Goal: Communication & Community: Answer question/provide support

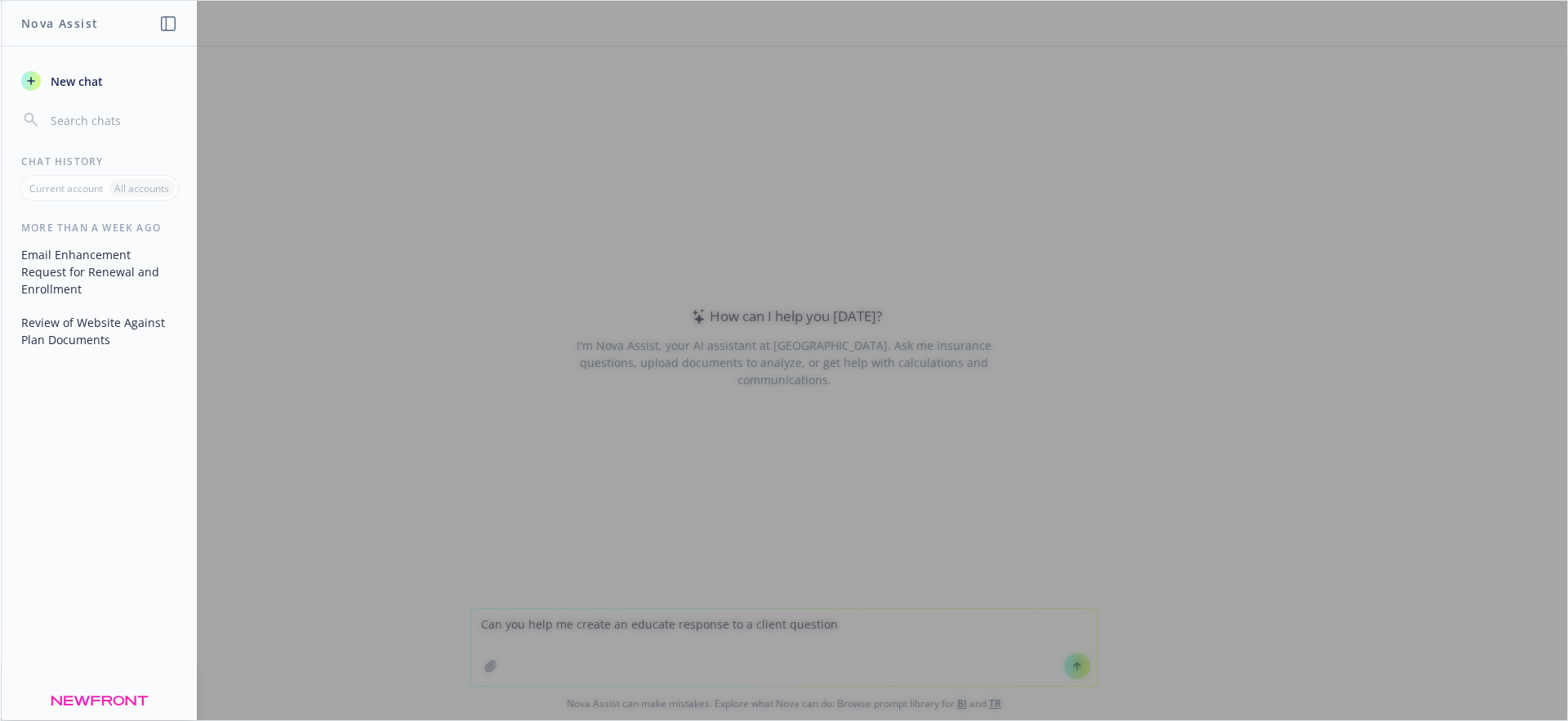
type textarea "Can you help me create an educate response to a client question?"
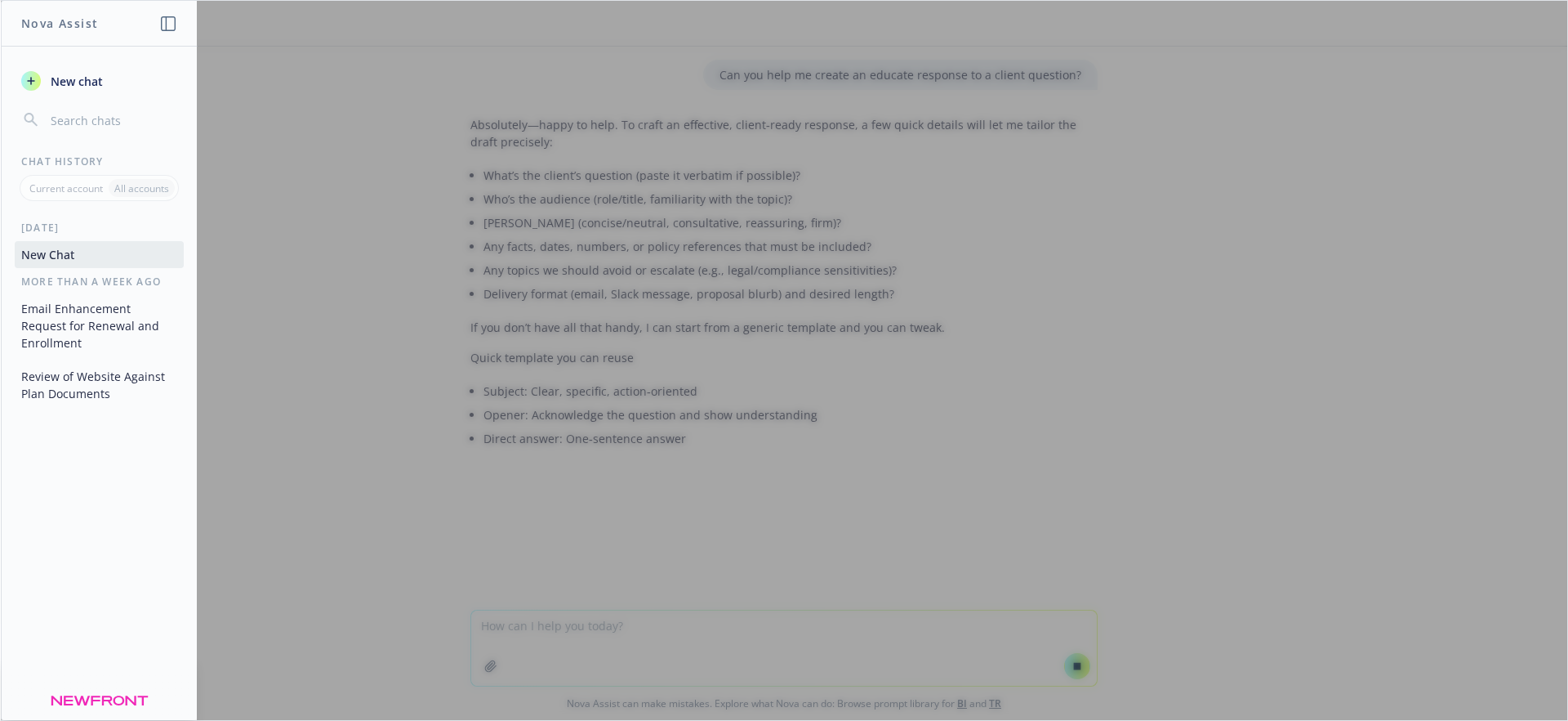
click at [546, 626] on div at bounding box center [784, 360] width 1566 height 719
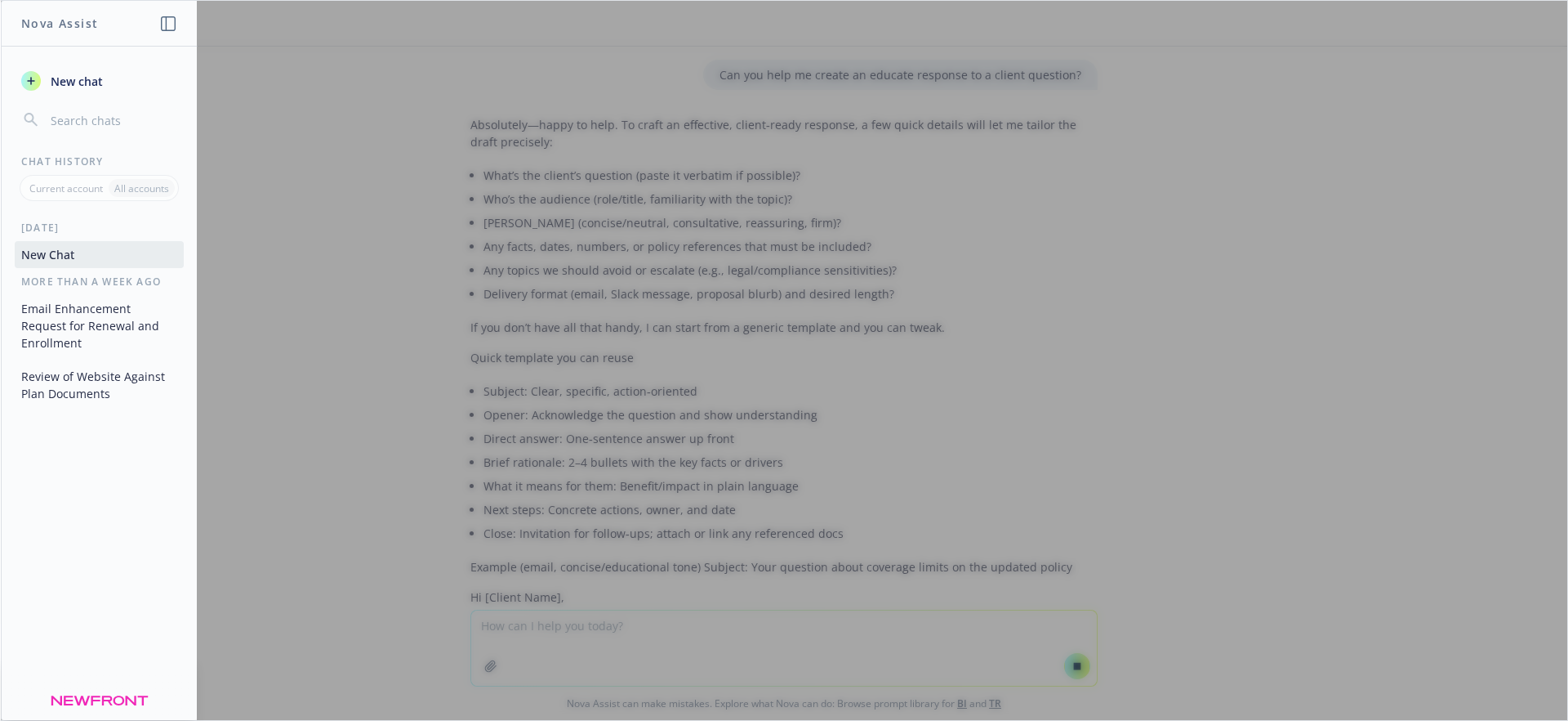
click at [534, 624] on div at bounding box center [784, 360] width 1566 height 719
click at [1071, 662] on div at bounding box center [784, 360] width 1566 height 719
click at [1069, 662] on div at bounding box center [784, 360] width 1566 height 719
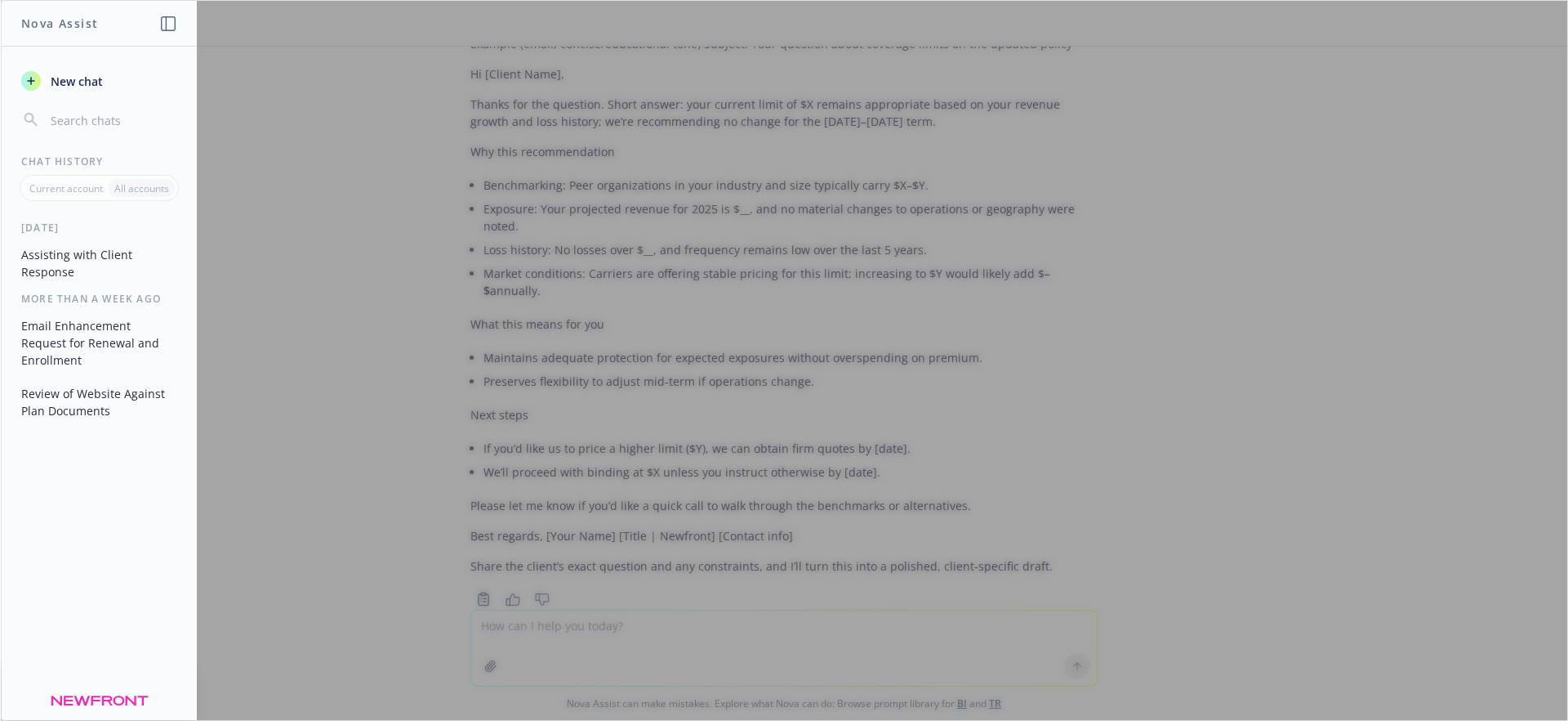
scroll to position [529, 0]
click at [518, 623] on div at bounding box center [784, 360] width 1566 height 719
click at [485, 625] on div at bounding box center [784, 360] width 1566 height 719
click at [485, 622] on div at bounding box center [784, 360] width 1566 height 719
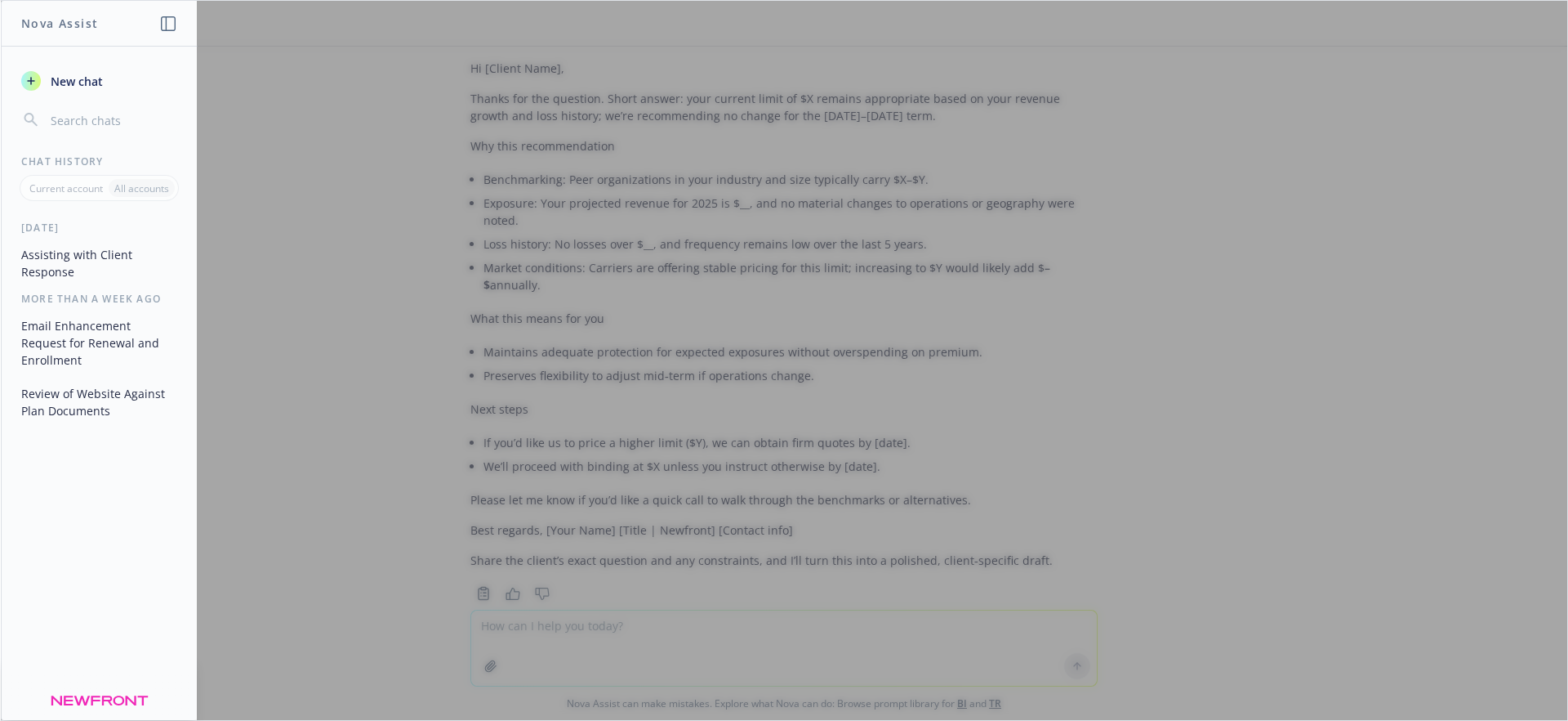
click at [557, 625] on div at bounding box center [784, 360] width 1566 height 719
click at [502, 635] on div at bounding box center [784, 360] width 1566 height 719
click at [508, 635] on div at bounding box center [784, 360] width 1566 height 719
click at [510, 635] on div at bounding box center [784, 360] width 1566 height 719
click at [470, 628] on div at bounding box center [784, 360] width 1566 height 719
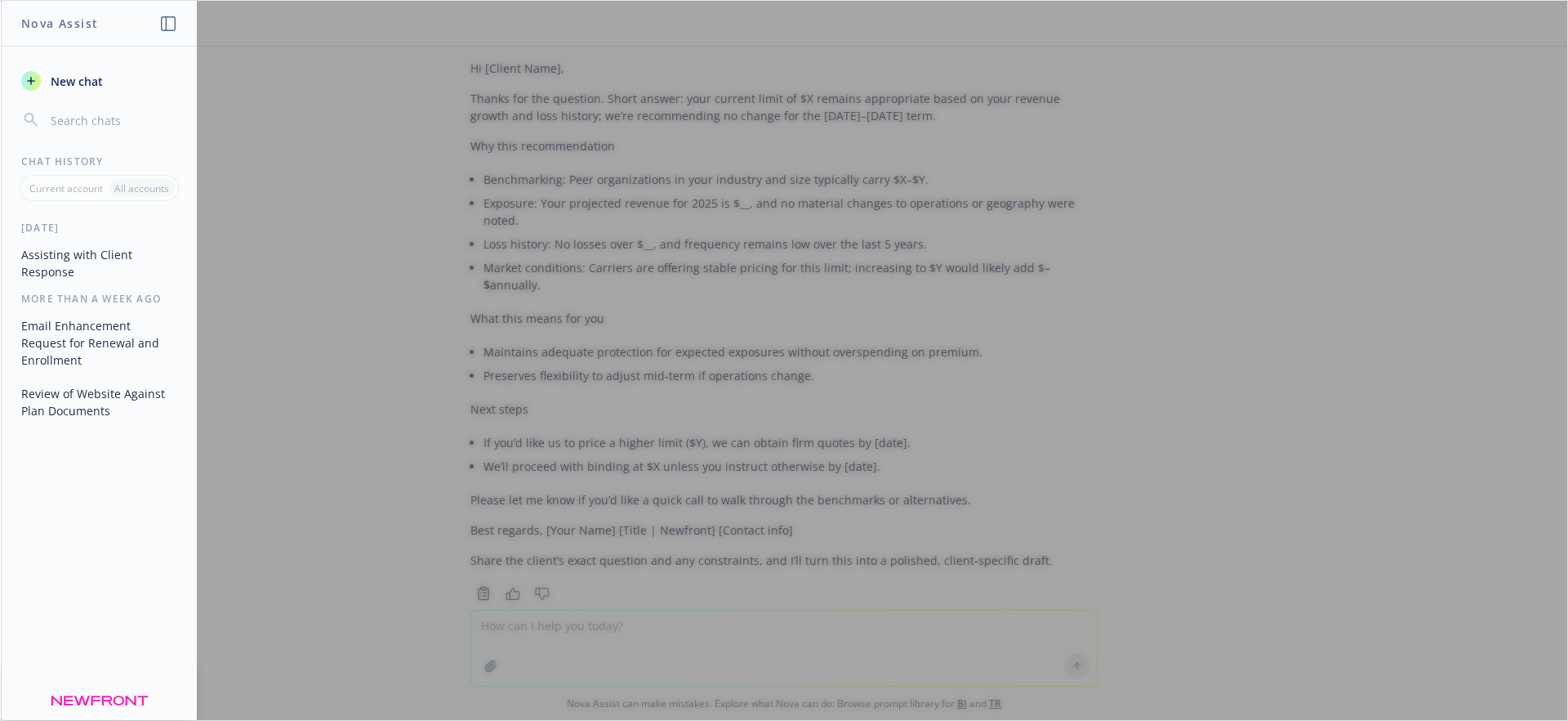
drag, startPoint x: 470, startPoint y: 628, endPoint x: 442, endPoint y: 578, distance: 57.3
click at [471, 628] on div at bounding box center [784, 360] width 1566 height 719
click at [36, 80] on icon "button" at bounding box center [30, 81] width 13 height 13
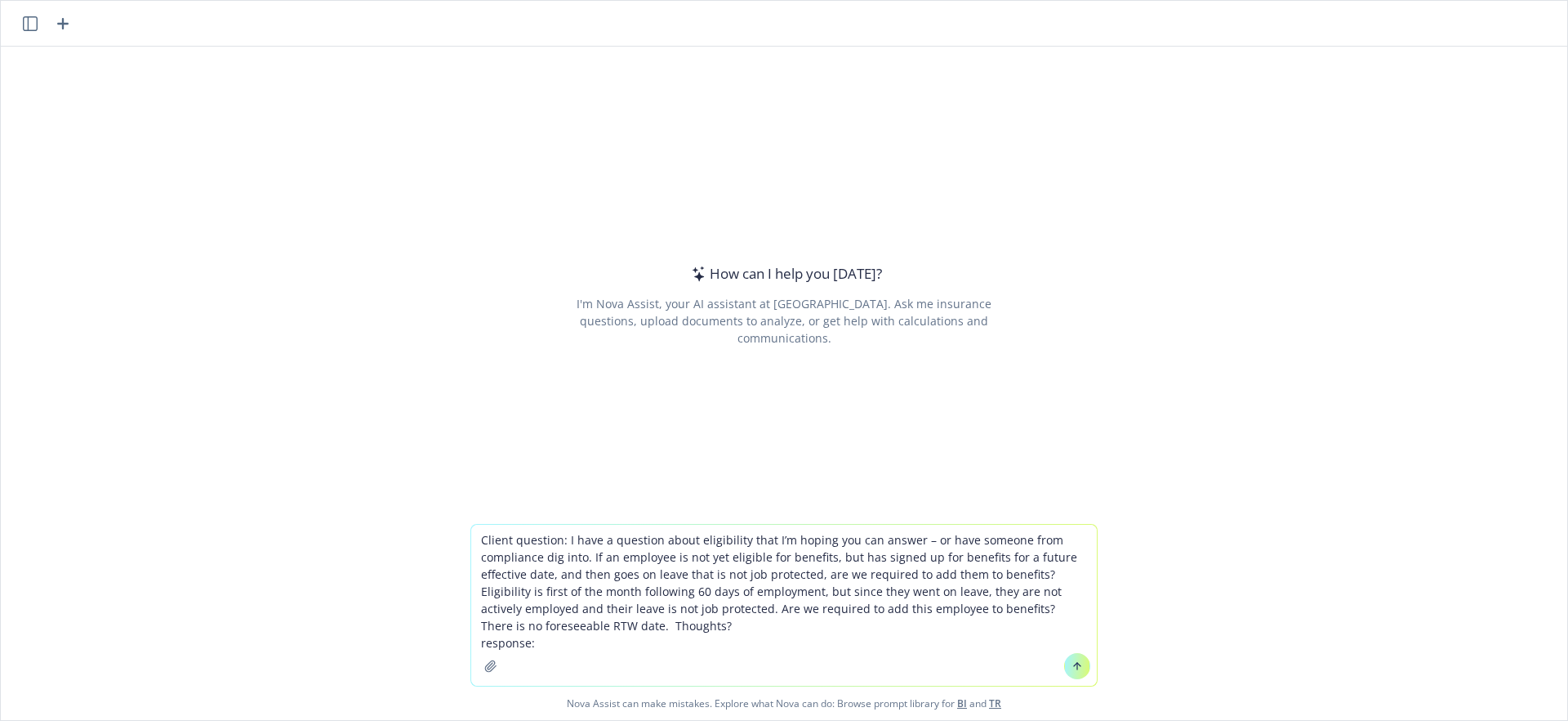
click at [557, 649] on textarea "Client question: I have a question about eligibility that I’m hoping you can an…" at bounding box center [784, 605] width 626 height 161
paste textarea "This is a great question, and it's one of the trickiest areas of the HIPAA "act…"
type textarea "Loremi dolorsit: A cons a elitsedd eiusm temporincid utla E’d magnaa eni adm ve…"
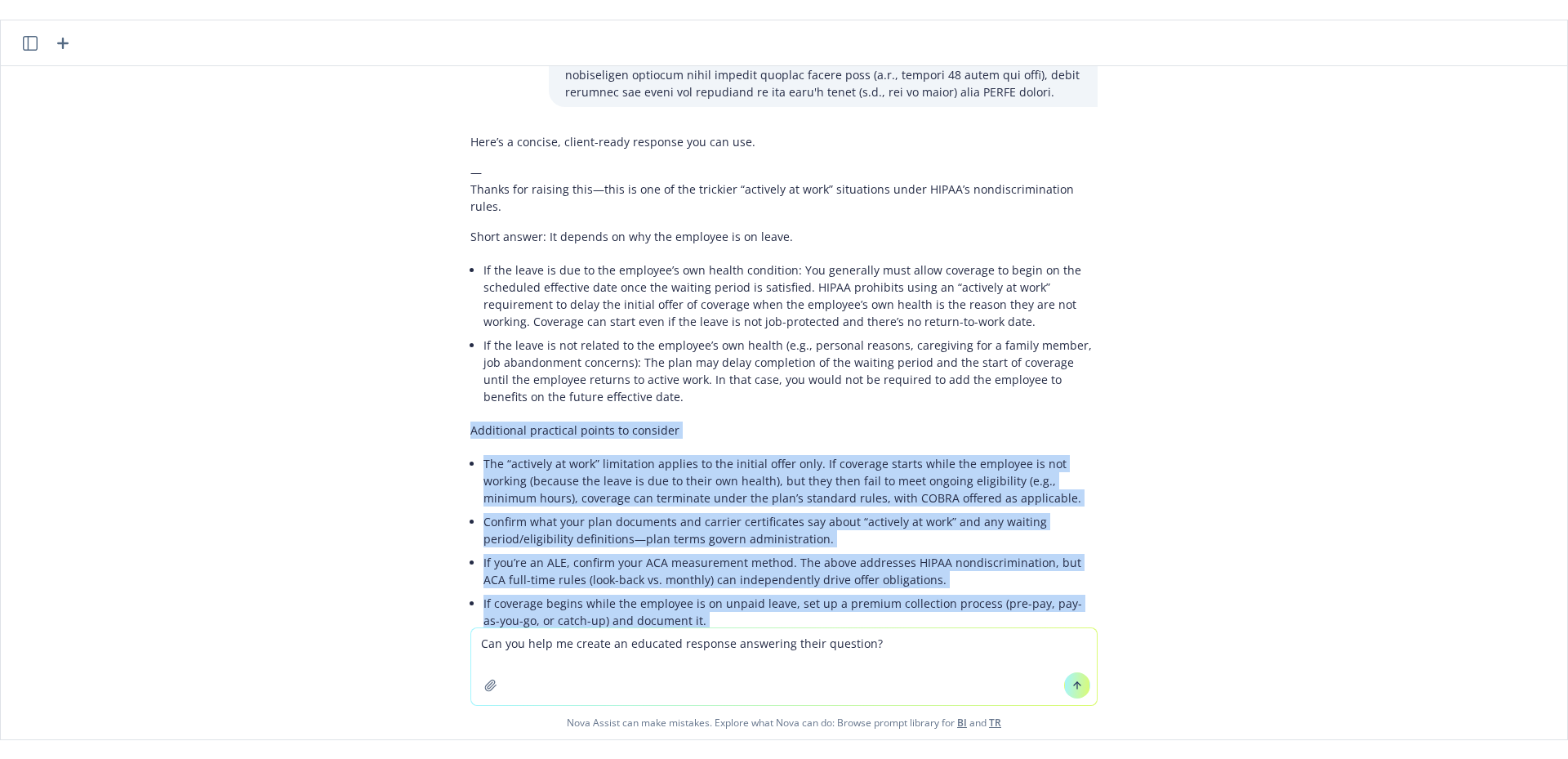
scroll to position [416, 0]
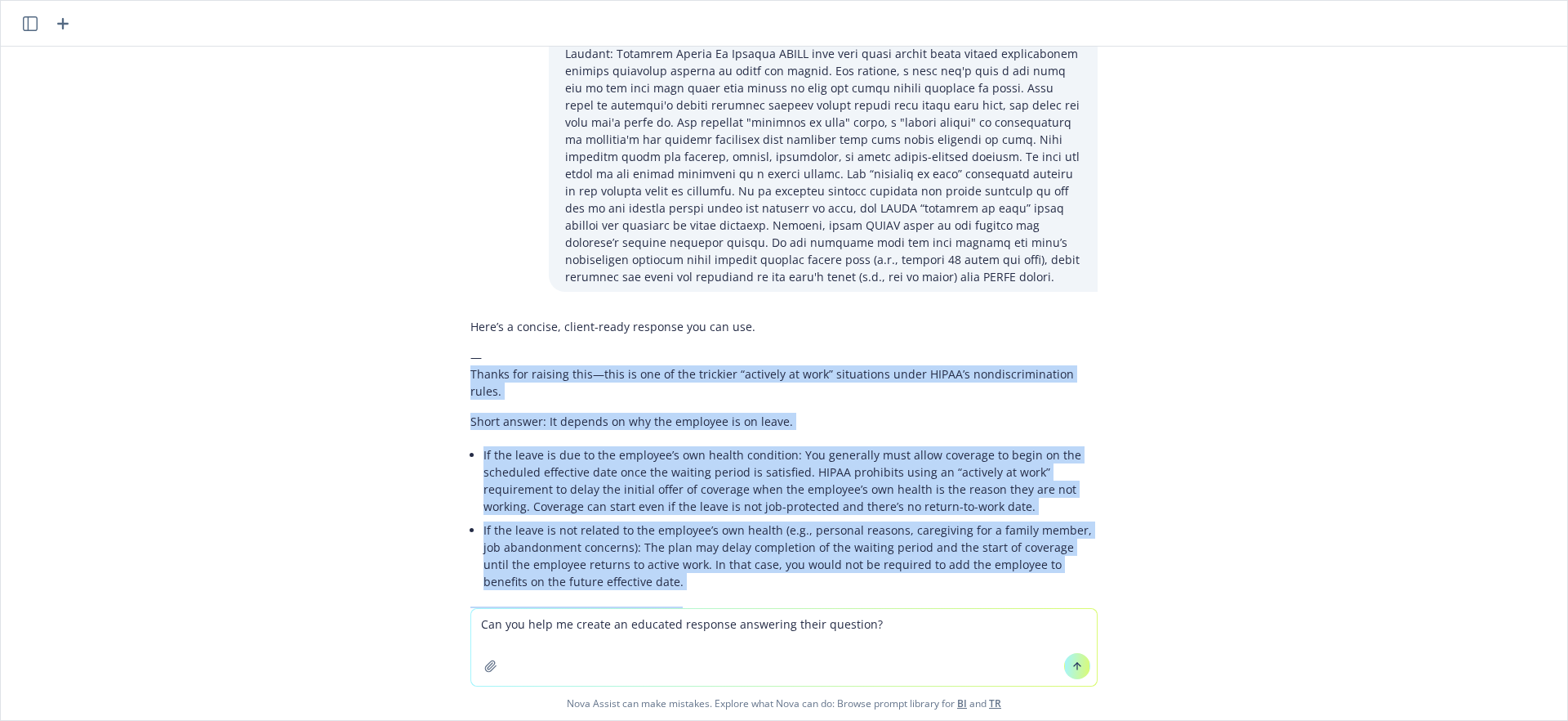
drag, startPoint x: 650, startPoint y: 526, endPoint x: 454, endPoint y: 347, distance: 265.4
click at [458, 347] on div "Here’s a concise, client-ready response you can use. — Thanks for raising this—…" at bounding box center [784, 720] width 654 height 819
copy div "Loremi dol sitamet cons—adip el sed do eiu temporin “utlabore et dolo” magnaali…"
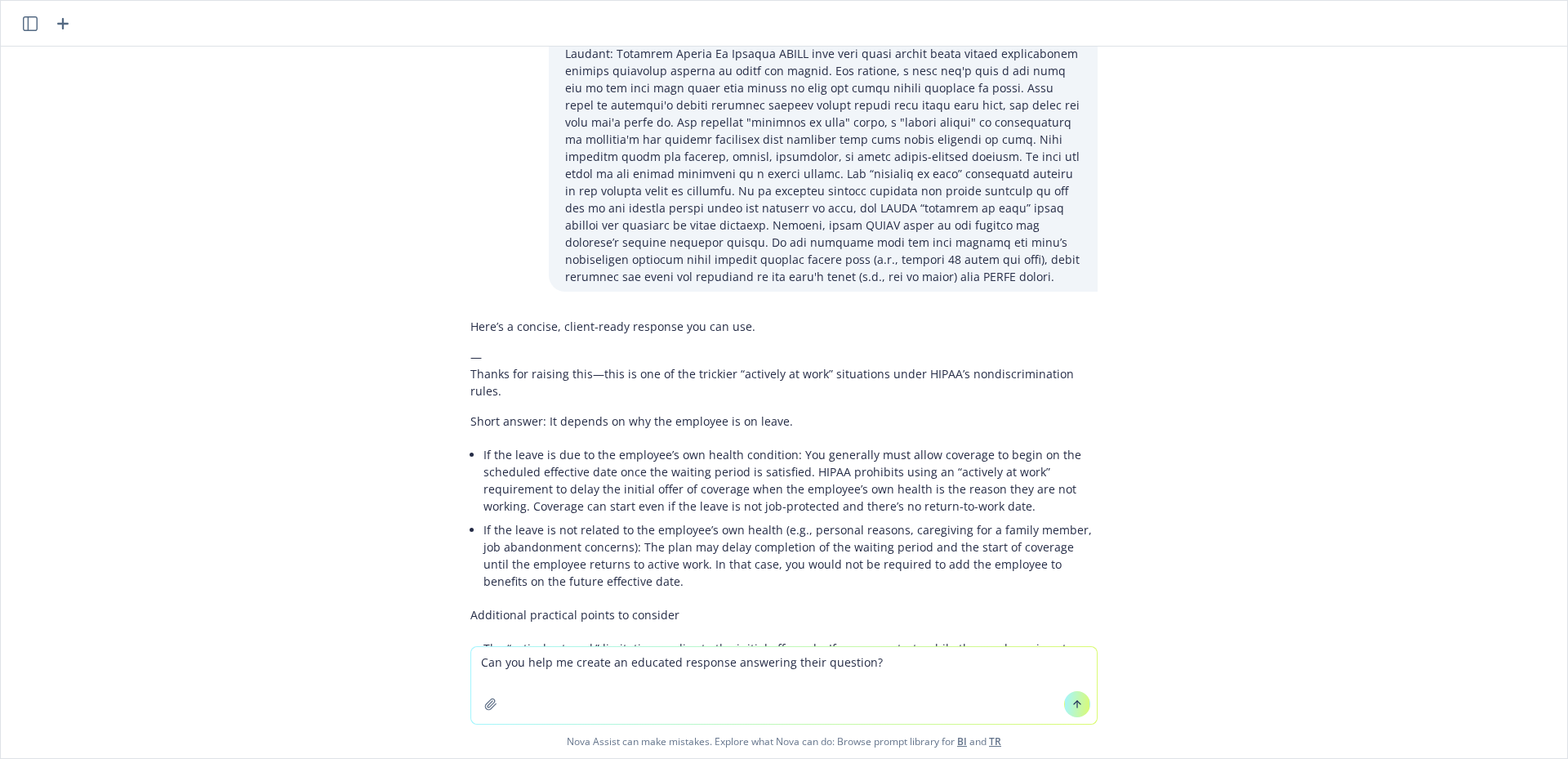
drag, startPoint x: 899, startPoint y: 665, endPoint x: 422, endPoint y: 661, distance: 477.0
click at [429, 664] on div "Can you help me create an educated response answering their question? Nova Assi…" at bounding box center [784, 702] width 1566 height 112
type textarea "Can you help me create an email for a client:"
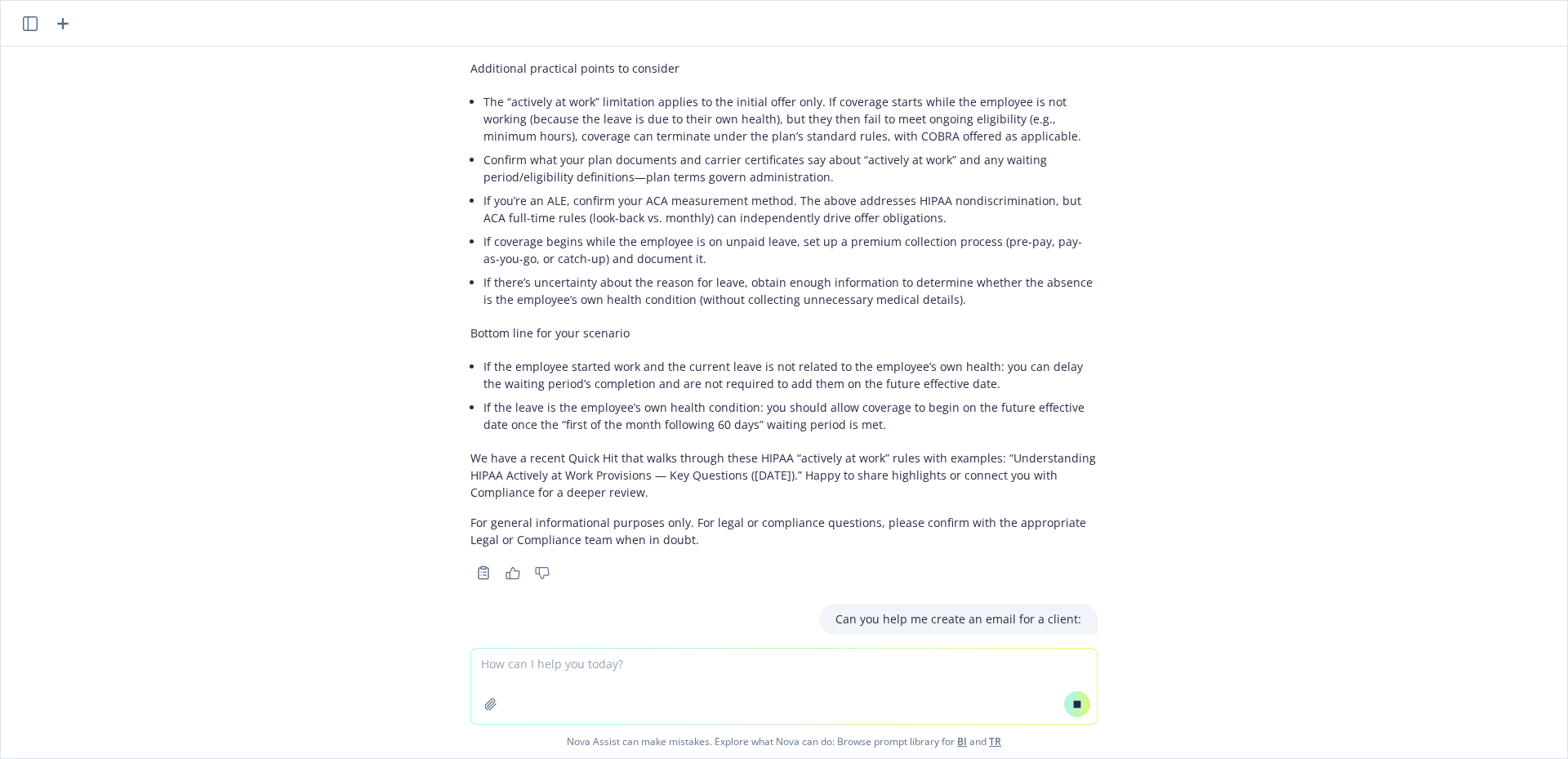
scroll to position [953, 0]
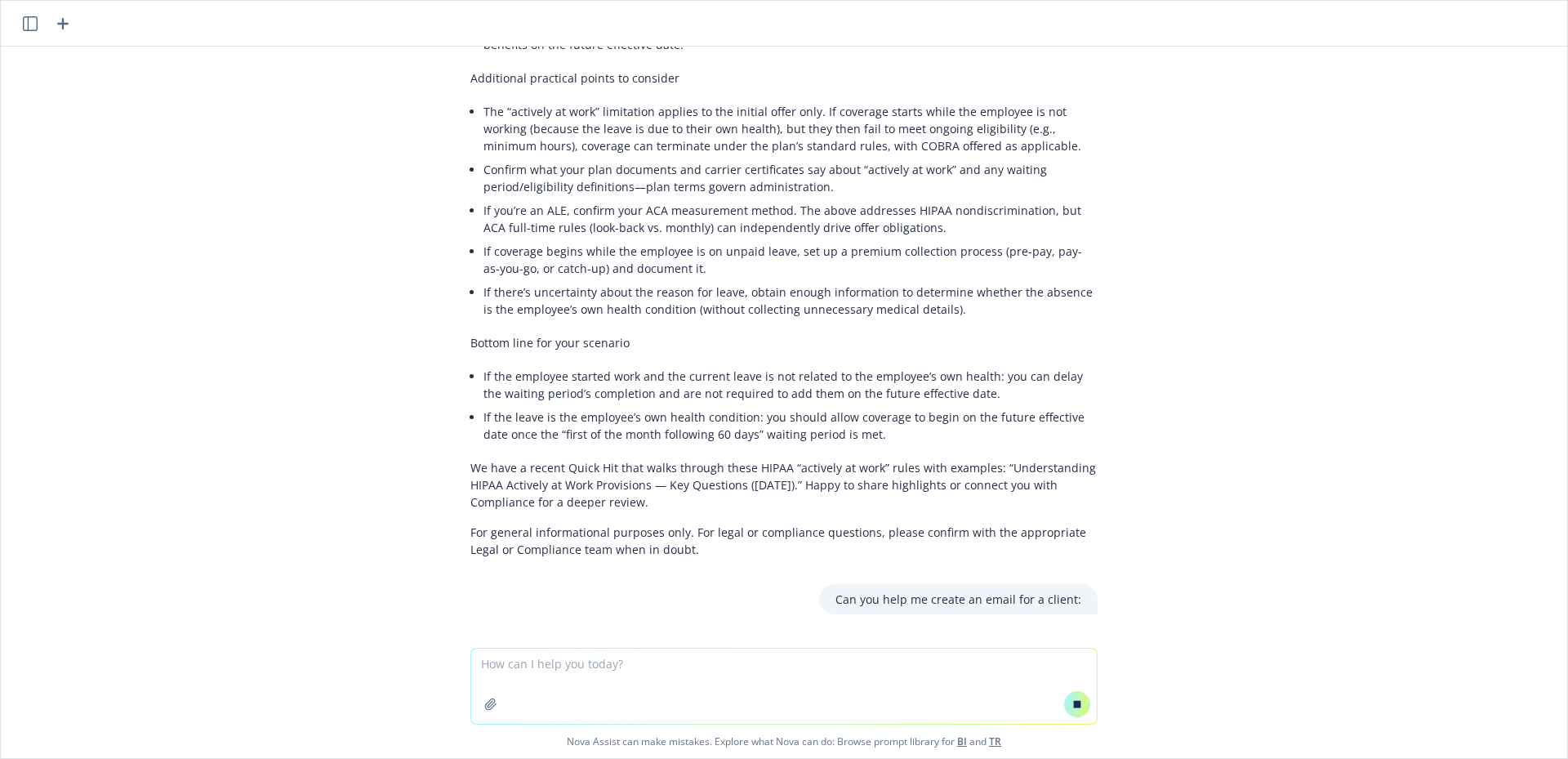
click at [509, 678] on textarea at bounding box center [784, 686] width 626 height 76
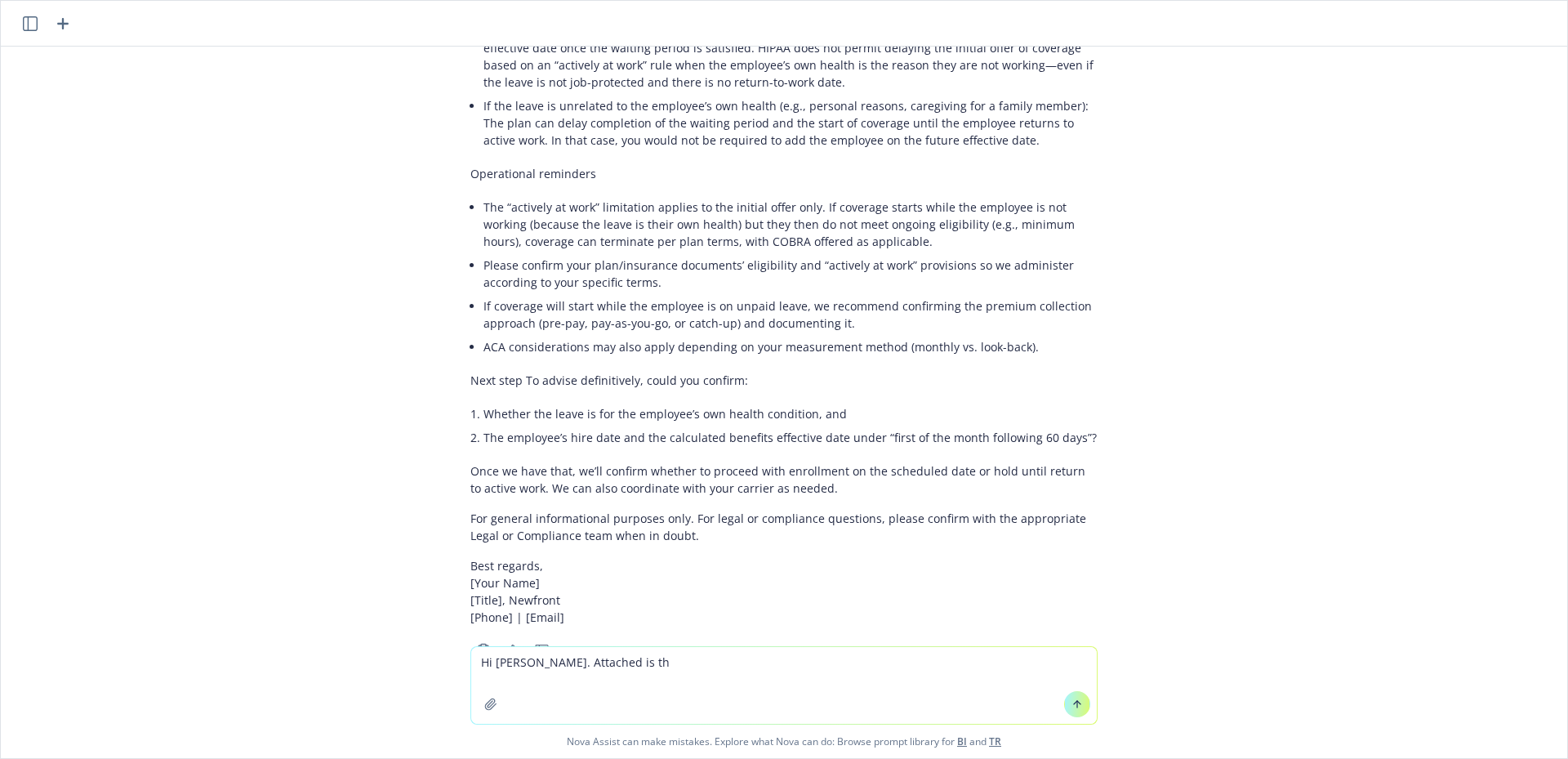
scroll to position [1758, 0]
click at [828, 668] on textarea "Hi [PERSON_NAME]. Attached is a PDF of the 2026 guide, a work in progress." at bounding box center [784, 685] width 626 height 76
click at [860, 676] on textarea "Hi [PERSON_NAME]. Attached is a PDF of the 2026 guide, a work in progress. Plea…" at bounding box center [784, 685] width 626 height 76
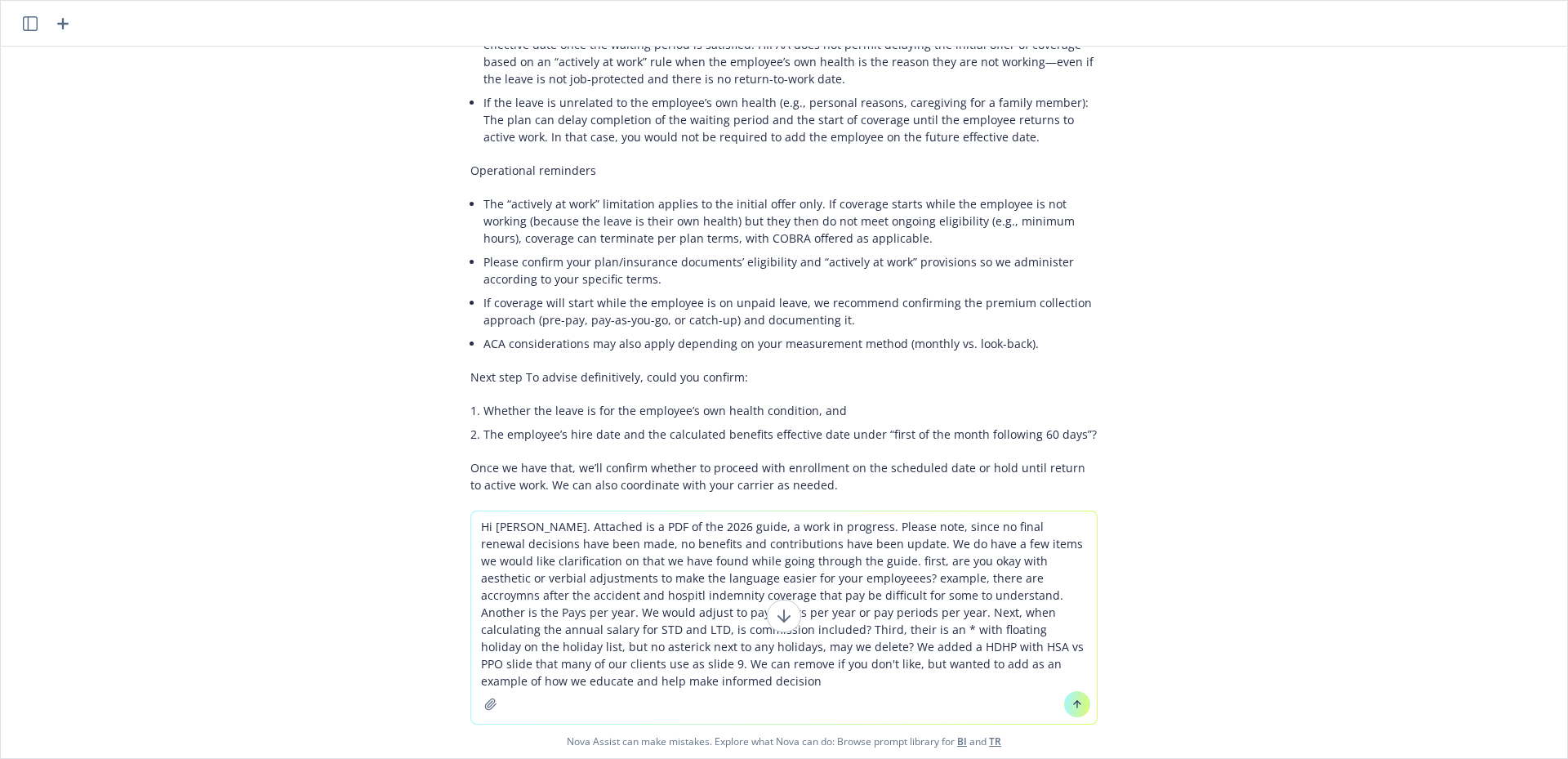
click at [959, 663] on textarea "Hi [PERSON_NAME]. Attached is a PDF of the 2026 guide, a work in progress. Plea…" at bounding box center [784, 617] width 626 height 213
click at [629, 689] on textarea "Hi [PERSON_NAME]. Attached is a PDF of the 2026 guide, a work in progress. Plea…" at bounding box center [784, 617] width 626 height 213
click at [736, 685] on textarea at bounding box center [784, 617] width 626 height 213
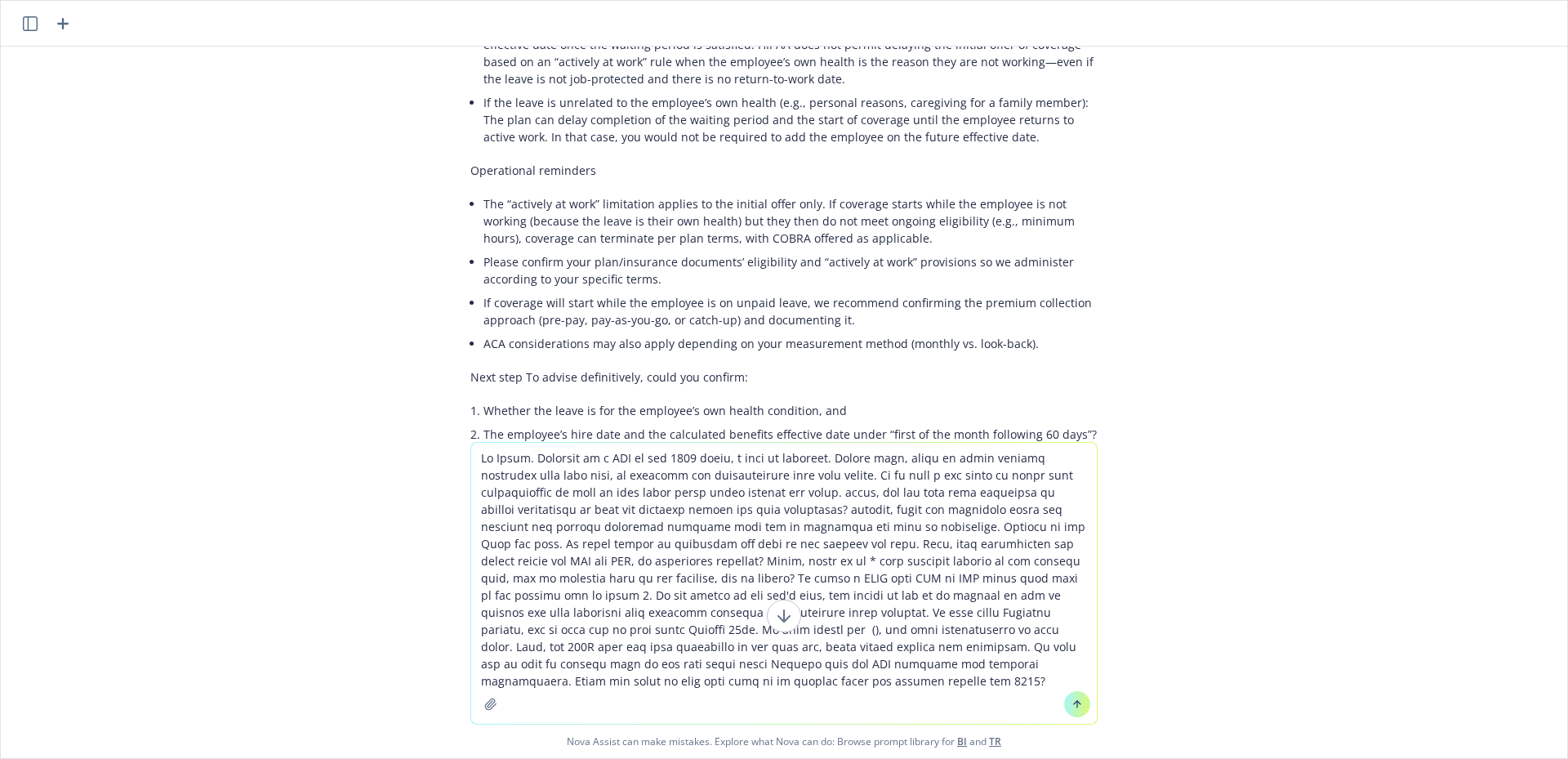
click at [489, 720] on span "Nova Assist can make mistakes. Explore what Nova can do: Browse prompt library …" at bounding box center [783, 741] width 1553 height 34
click at [660, 682] on textarea at bounding box center [784, 584] width 626 height 281
type textarea "Hi [PERSON_NAME]. Attached is a PDF of the 2026 guide, a work in progress. Plea…"
